Goal: Browse casually

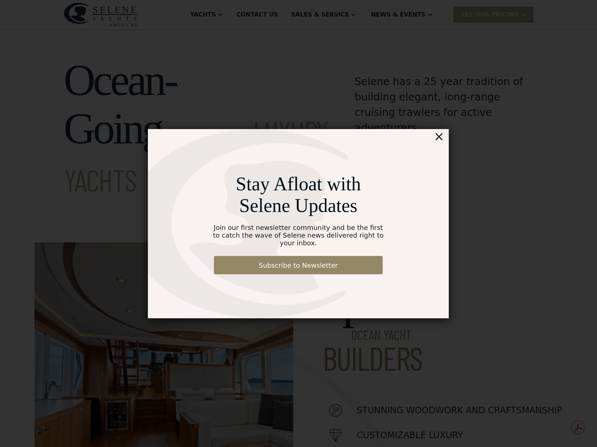
drag, startPoint x: 442, startPoint y: 140, endPoint x: 315, endPoint y: 39, distance: 163.0
click at [442, 140] on div "×" at bounding box center [439, 136] width 11 height 15
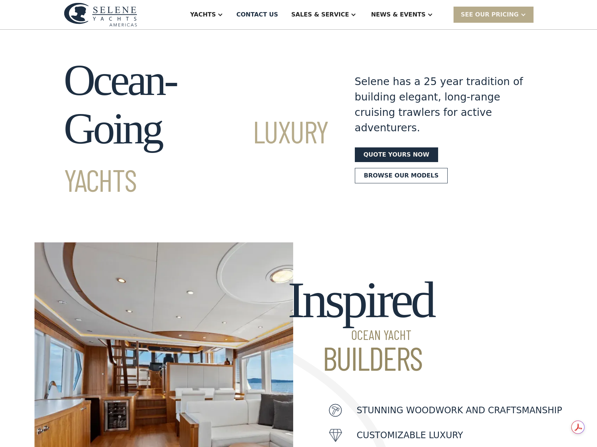
click at [63, 202] on div "Inspired Ocean Yacht Builders Stunning woodwork and craftsmanship customizable …" at bounding box center [299, 365] width 529 height 327
